Goal: Navigation & Orientation: Find specific page/section

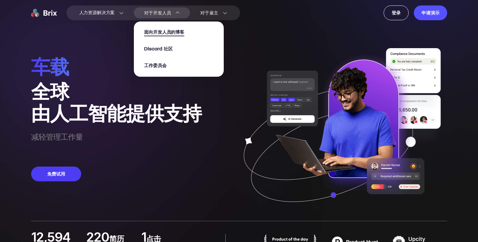
click at [163, 34] on span "面向开发人员的博客" at bounding box center [164, 32] width 40 height 7
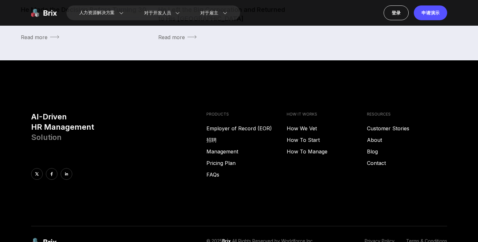
scroll to position [312, 0]
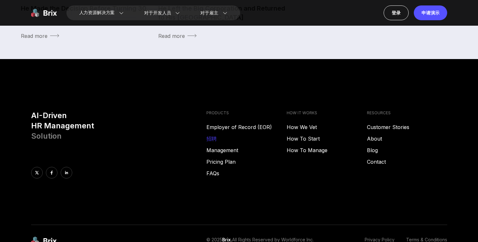
click at [213, 142] on link "招聘" at bounding box center [246, 139] width 80 height 8
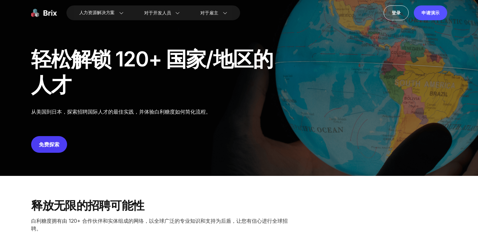
click at [244, 95] on div "轻松解锁 120+ 国家/地区的人才" at bounding box center [154, 71] width 247 height 51
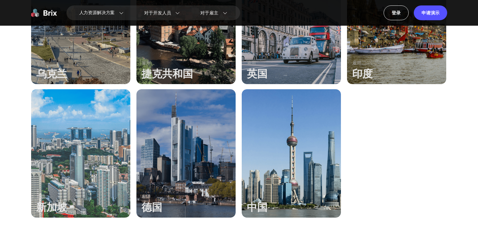
scroll to position [513, 0]
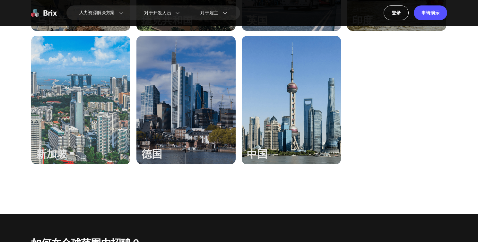
click at [291, 100] on div at bounding box center [291, 100] width 99 height 128
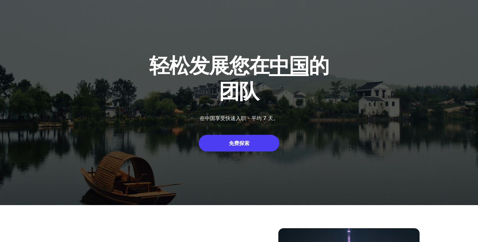
click at [253, 141] on div "免费探索" at bounding box center [239, 143] width 81 height 17
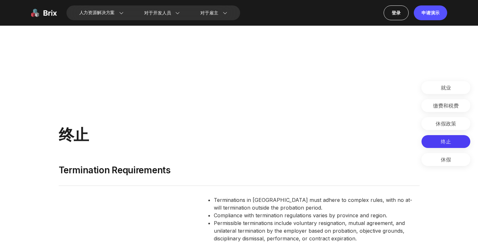
scroll to position [2185, 0]
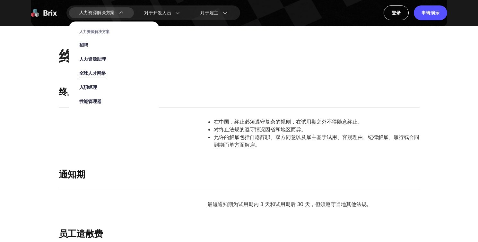
click at [96, 74] on span "全球人才网络" at bounding box center [92, 73] width 27 height 7
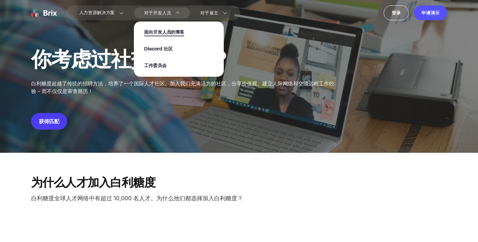
click at [166, 32] on span "面向开发人员的博客" at bounding box center [164, 32] width 40 height 7
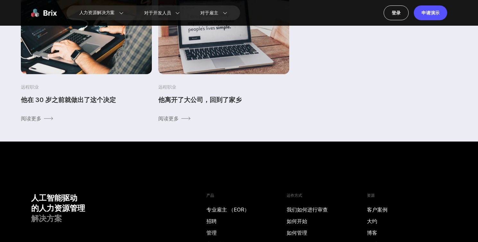
scroll to position [151, 0]
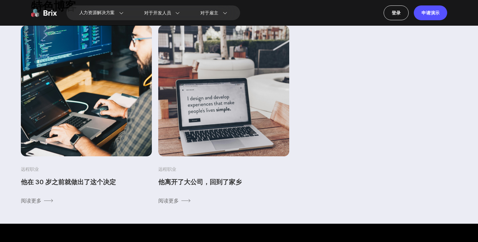
click at [105, 104] on img at bounding box center [85, 90] width 137 height 137
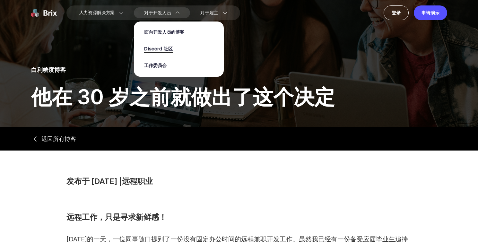
click at [161, 48] on span "Discord 社区" at bounding box center [158, 49] width 29 height 7
click at [148, 69] on span "工作委员会" at bounding box center [155, 65] width 22 height 7
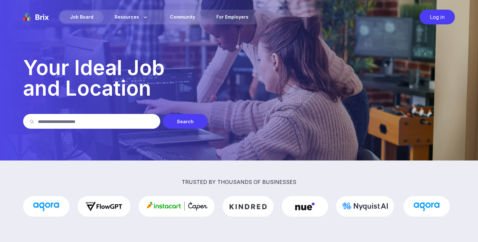
click at [142, 75] on p "Your Ideal Job and Location" at bounding box center [239, 77] width 432 height 41
